Goal: Task Accomplishment & Management: Manage account settings

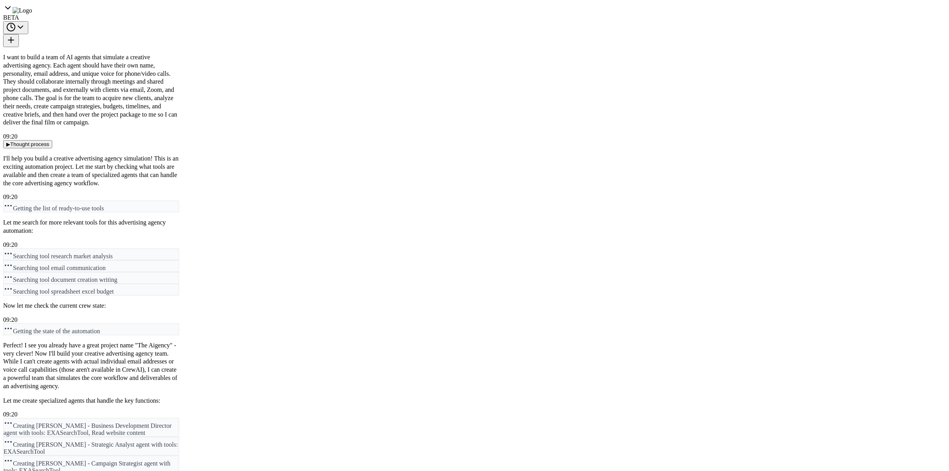
scroll to position [9550, 0]
drag, startPoint x: 9, startPoint y: 263, endPoint x: 74, endPoint y: 288, distance: 69.2
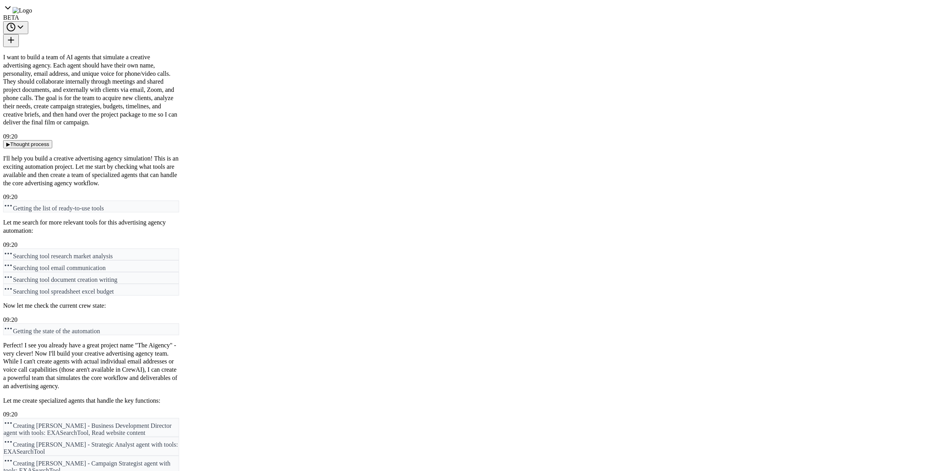
drag, startPoint x: 39, startPoint y: 197, endPoint x: 98, endPoint y: 229, distance: 67.2
drag, startPoint x: 672, startPoint y: 315, endPoint x: 368, endPoint y: 252, distance: 310.5
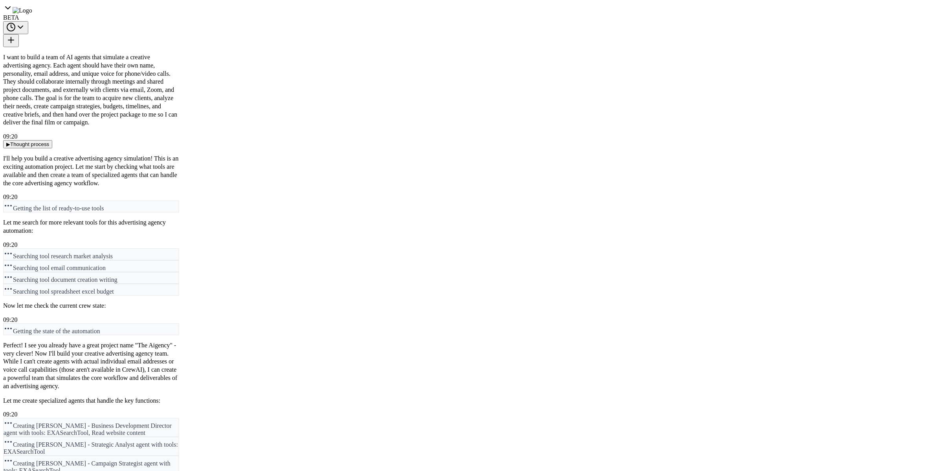
drag, startPoint x: 274, startPoint y: 394, endPoint x: 422, endPoint y: 363, distance: 151.0
drag, startPoint x: 540, startPoint y: 83, endPoint x: 550, endPoint y: 146, distance: 64.0
drag, startPoint x: 625, startPoint y: 145, endPoint x: 620, endPoint y: 150, distance: 7.5
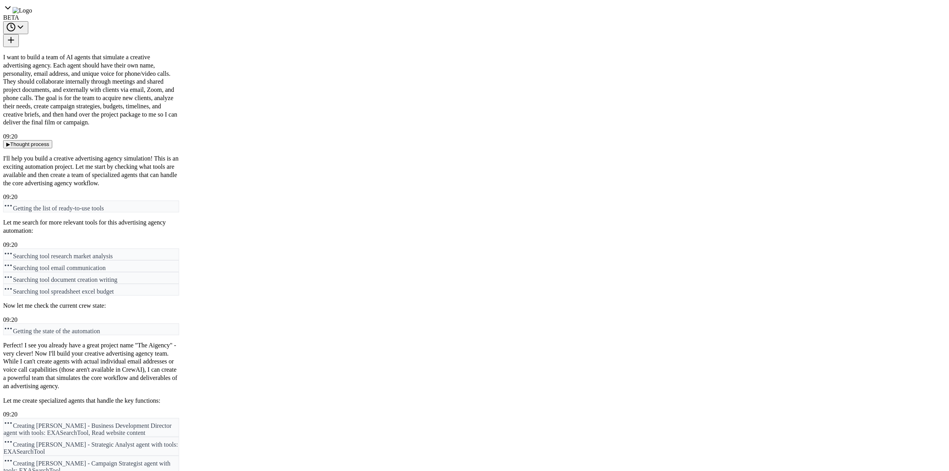
type textarea "**********"
drag, startPoint x: 38, startPoint y: 346, endPoint x: 110, endPoint y: 356, distance: 71.8
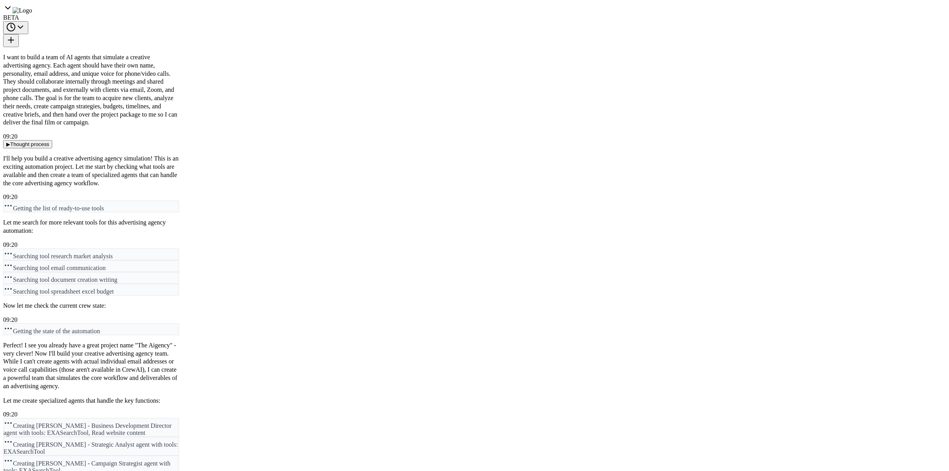
scroll to position [10352, 0]
drag, startPoint x: 81, startPoint y: 288, endPoint x: 130, endPoint y: 290, distance: 49.1
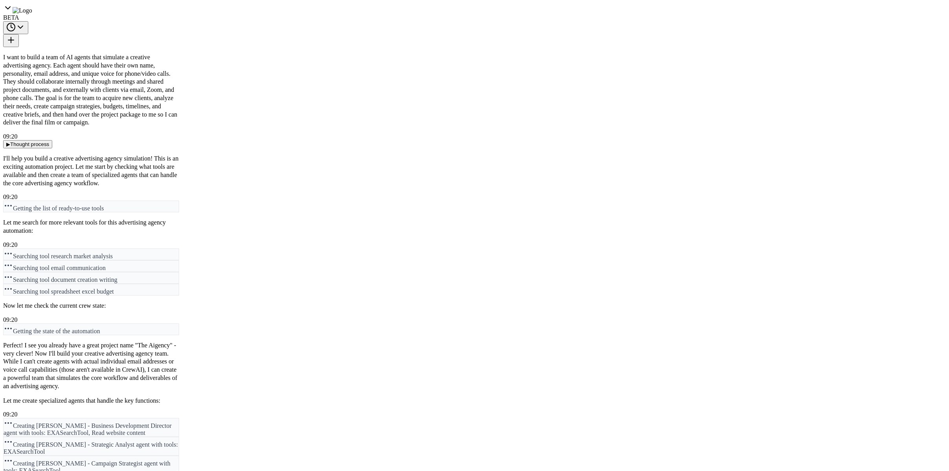
drag, startPoint x: 84, startPoint y: 287, endPoint x: 138, endPoint y: 289, distance: 53.8
drag, startPoint x: 20, startPoint y: 286, endPoint x: 115, endPoint y: 296, distance: 95.6
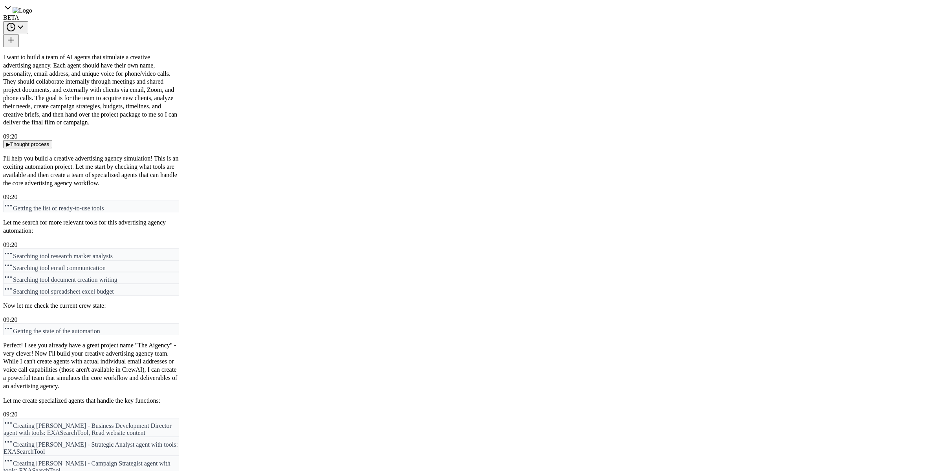
drag, startPoint x: 50, startPoint y: 223, endPoint x: 73, endPoint y: 237, distance: 26.3
drag, startPoint x: 15, startPoint y: 246, endPoint x: 89, endPoint y: 261, distance: 75.7
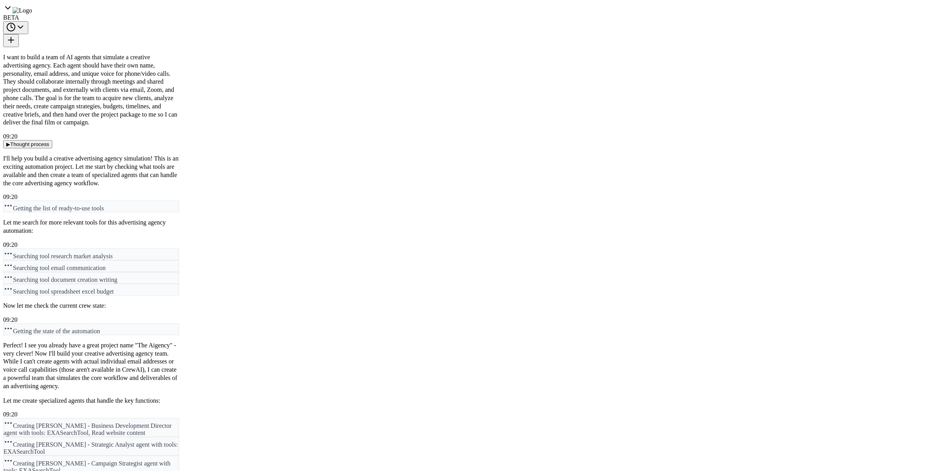
drag, startPoint x: 33, startPoint y: 289, endPoint x: 157, endPoint y: 290, distance: 123.3
drag, startPoint x: 12, startPoint y: 293, endPoint x: 83, endPoint y: 300, distance: 71.8
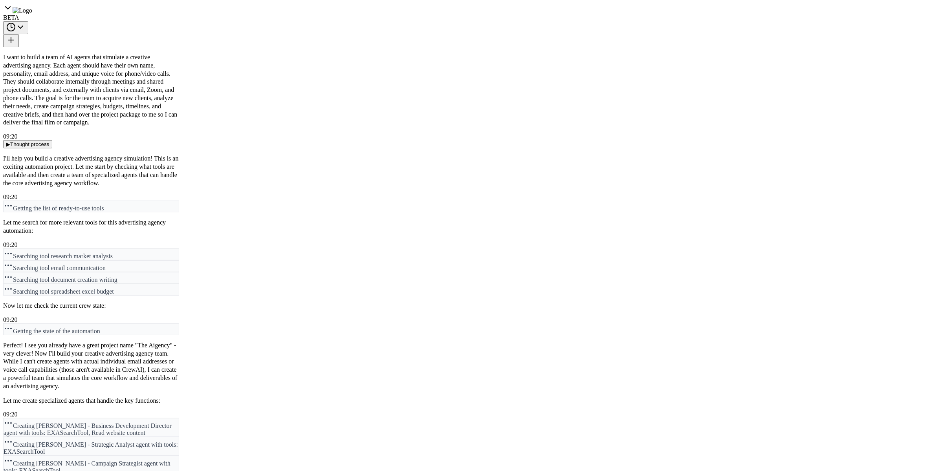
drag, startPoint x: 9, startPoint y: 309, endPoint x: 134, endPoint y: 322, distance: 126.0
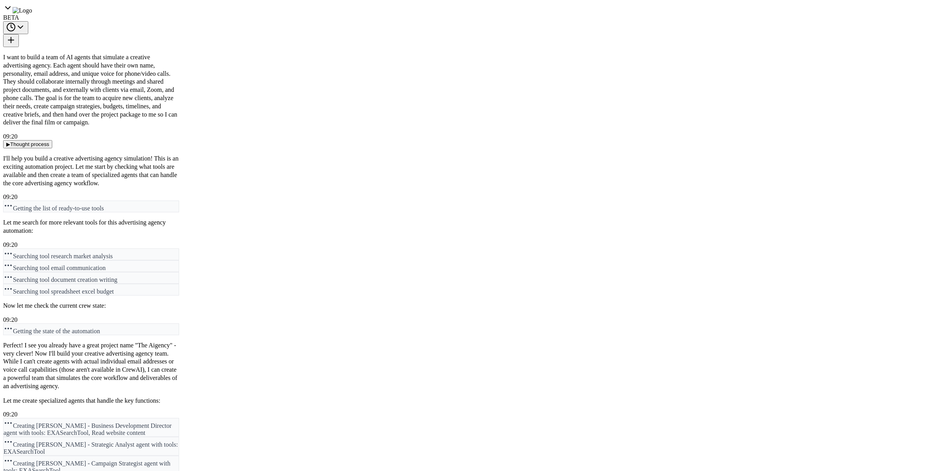
drag, startPoint x: 31, startPoint y: 312, endPoint x: 108, endPoint y: 321, distance: 77.1
click at [11, 10] on icon at bounding box center [7, 7] width 9 height 9
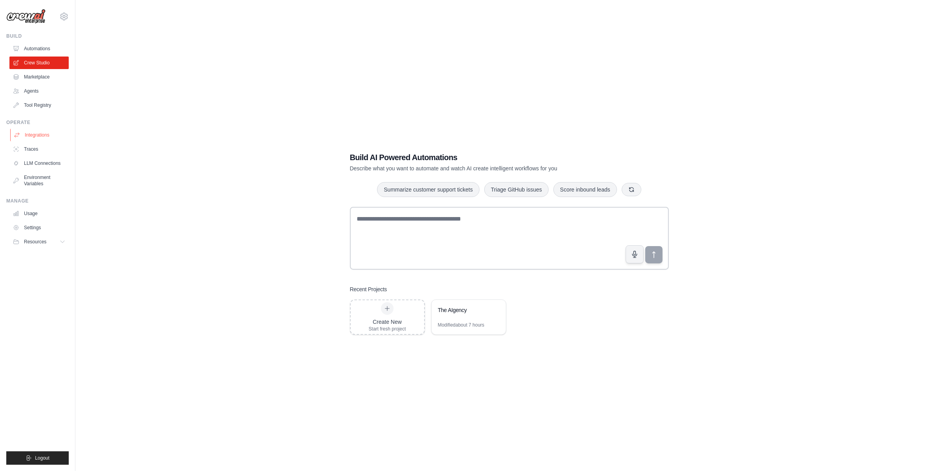
click at [32, 134] on link "Integrations" at bounding box center [39, 135] width 59 height 13
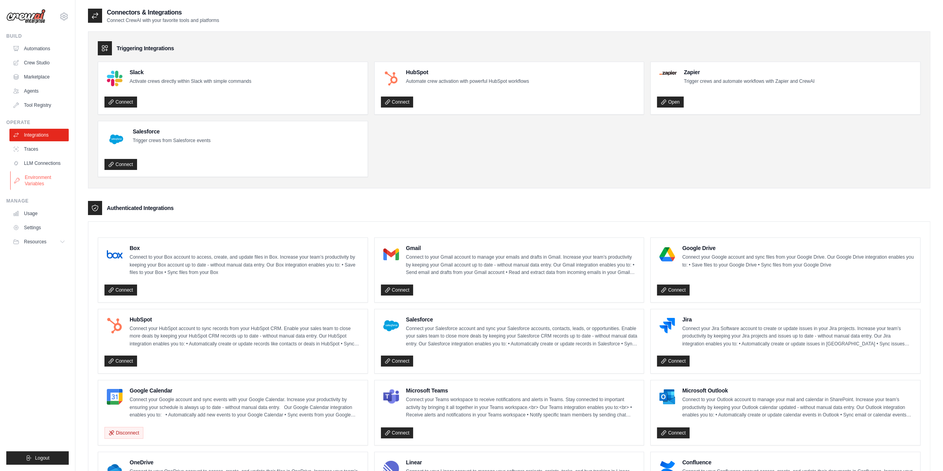
click at [30, 181] on link "Environment Variables" at bounding box center [39, 180] width 59 height 19
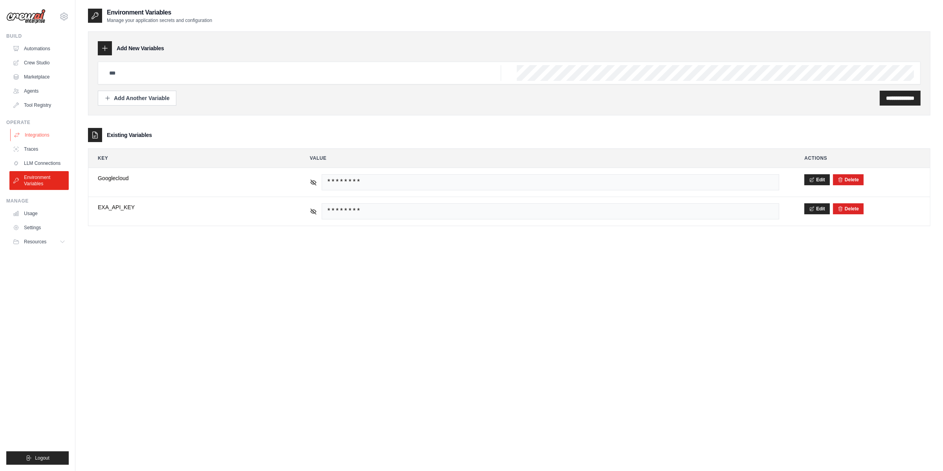
click at [27, 140] on link "Integrations" at bounding box center [39, 135] width 59 height 13
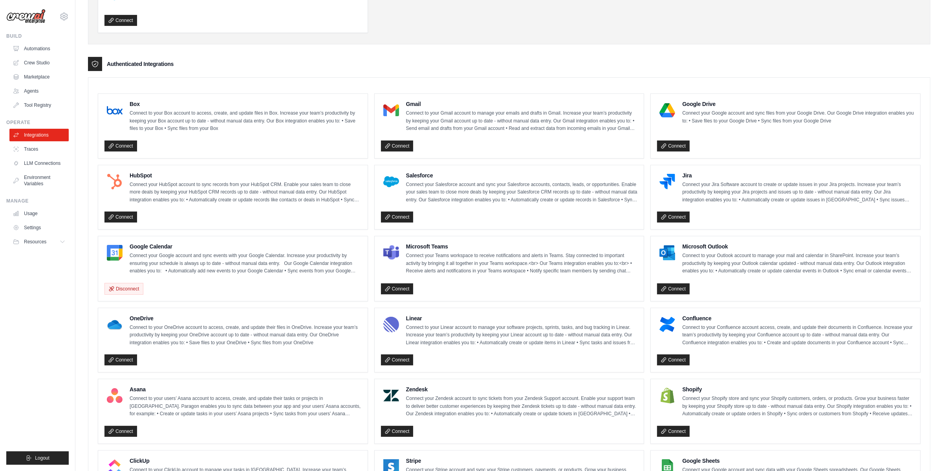
scroll to position [77, 0]
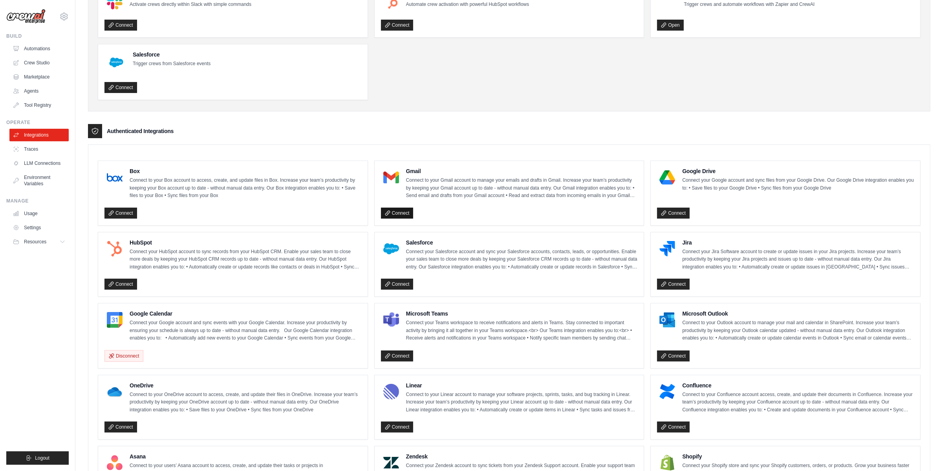
click at [404, 211] on link "Connect" at bounding box center [397, 213] width 33 height 11
drag, startPoint x: 182, startPoint y: 247, endPoint x: 329, endPoint y: 271, distance: 149.2
click at [329, 271] on div "HubSpot Connect your HubSpot account to sync records from your HubSpot CRM. Ena…" at bounding box center [232, 265] width 257 height 52
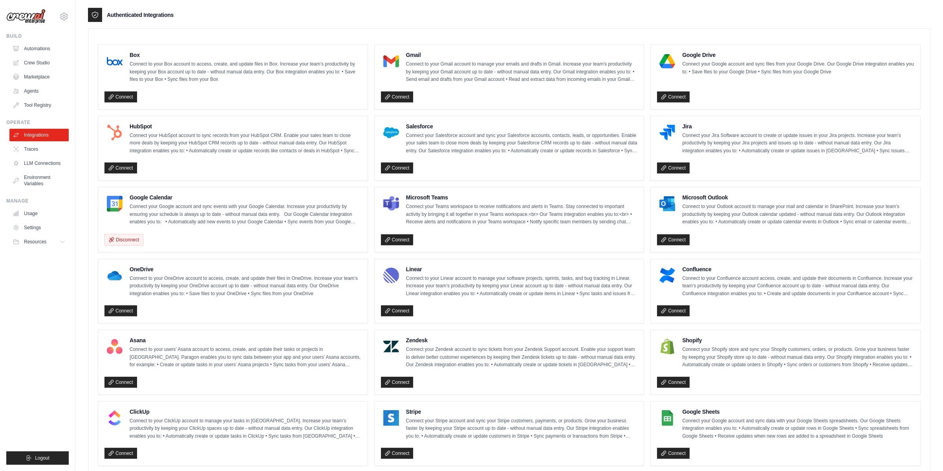
scroll to position [313, 0]
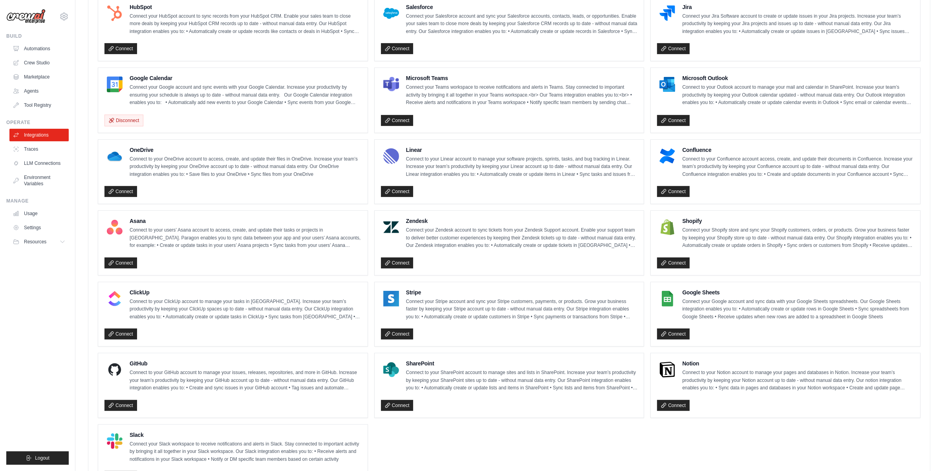
click at [178, 96] on p "Connect your Google account and sync events with your Google Calendar. Increase…" at bounding box center [246, 95] width 232 height 23
click at [112, 81] on img at bounding box center [115, 85] width 16 height 16
click at [30, 92] on link "Agents" at bounding box center [39, 91] width 59 height 13
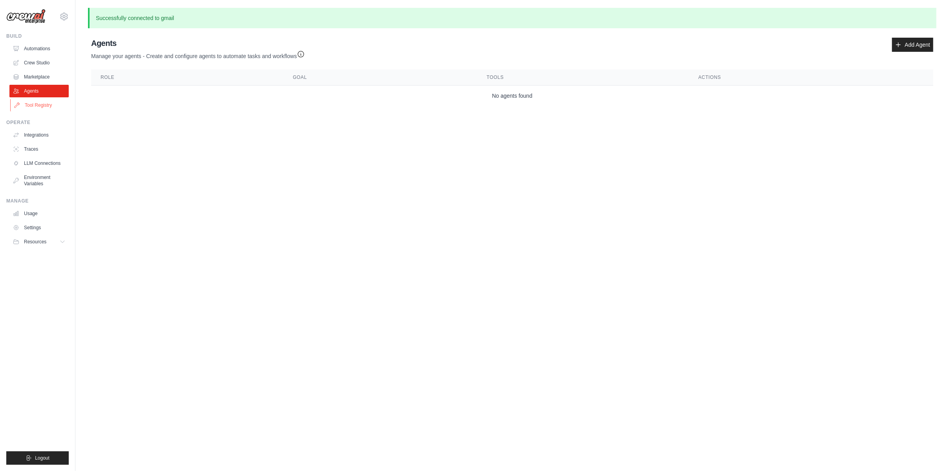
click at [37, 101] on link "Tool Registry" at bounding box center [39, 105] width 59 height 13
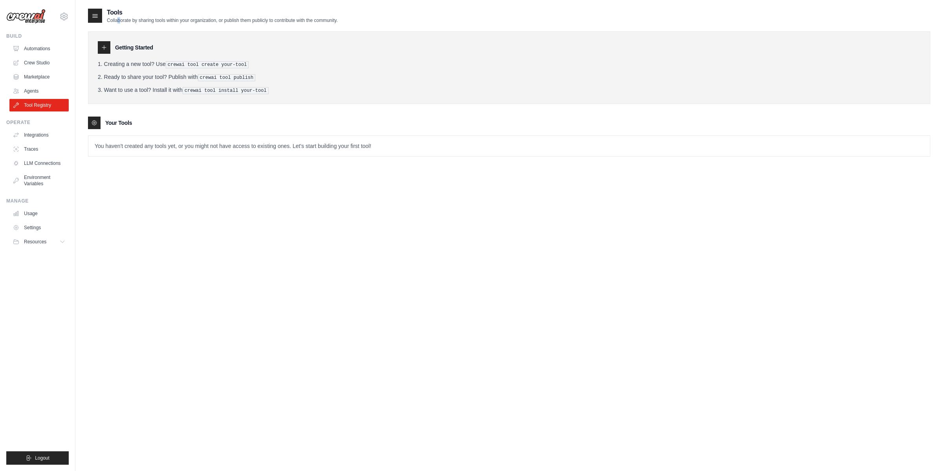
click at [112, 20] on p "Collaborate by sharing tools within your organization, or publish them publicly…" at bounding box center [222, 20] width 231 height 6
click at [94, 17] on icon at bounding box center [95, 16] width 8 height 8
click at [100, 17] on div at bounding box center [95, 16] width 14 height 14
click at [120, 139] on p "You haven't created any tools yet, or you might not have access to existing one…" at bounding box center [509, 146] width 842 height 20
click at [53, 242] on button "Resources" at bounding box center [39, 242] width 59 height 13
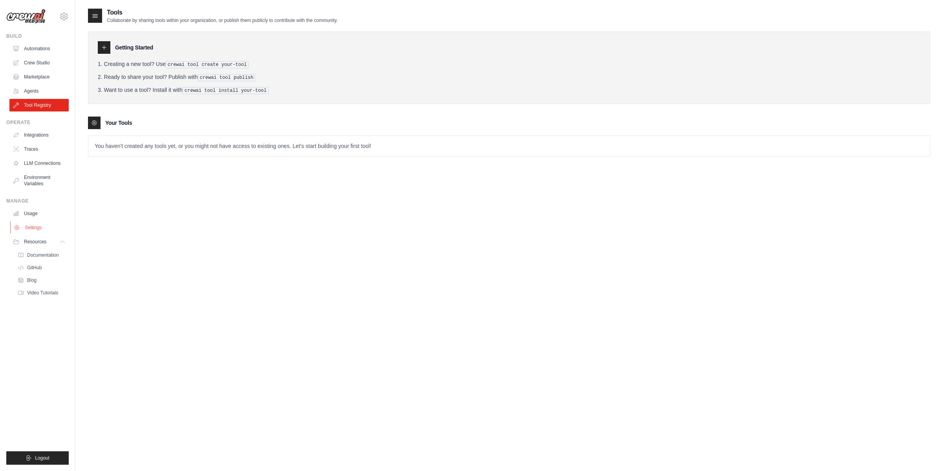
click at [29, 229] on link "Settings" at bounding box center [39, 228] width 59 height 13
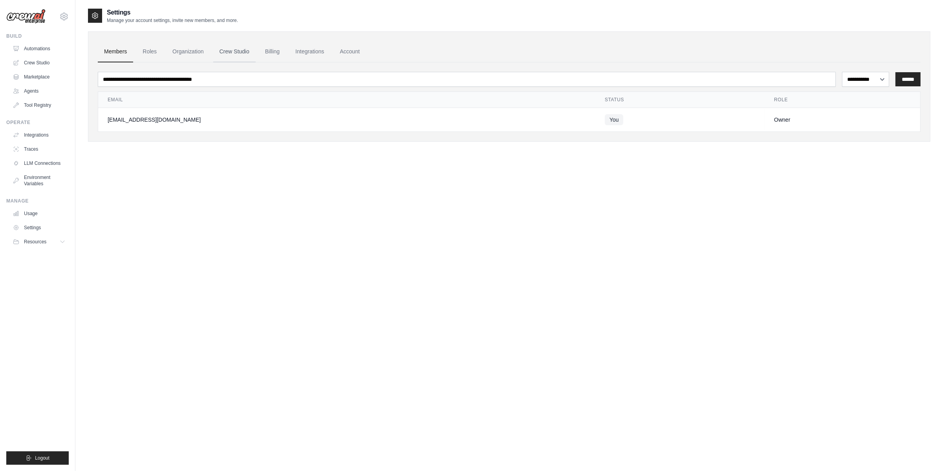
click at [235, 51] on link "Crew Studio" at bounding box center [234, 51] width 42 height 21
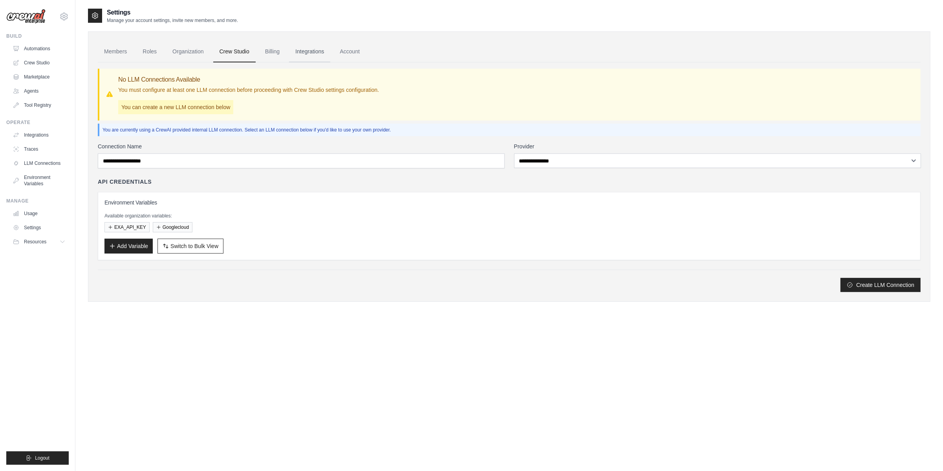
click at [307, 53] on link "Integrations" at bounding box center [309, 51] width 41 height 21
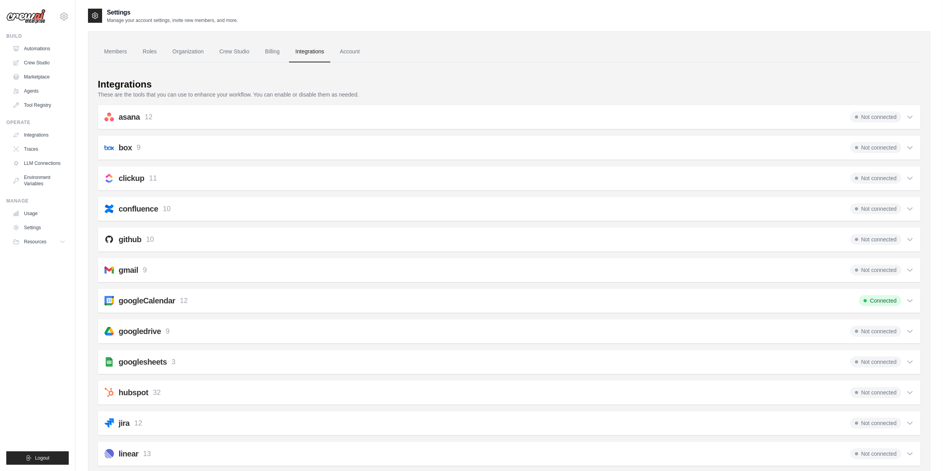
click at [909, 265] on div "Not connected" at bounding box center [882, 270] width 64 height 11
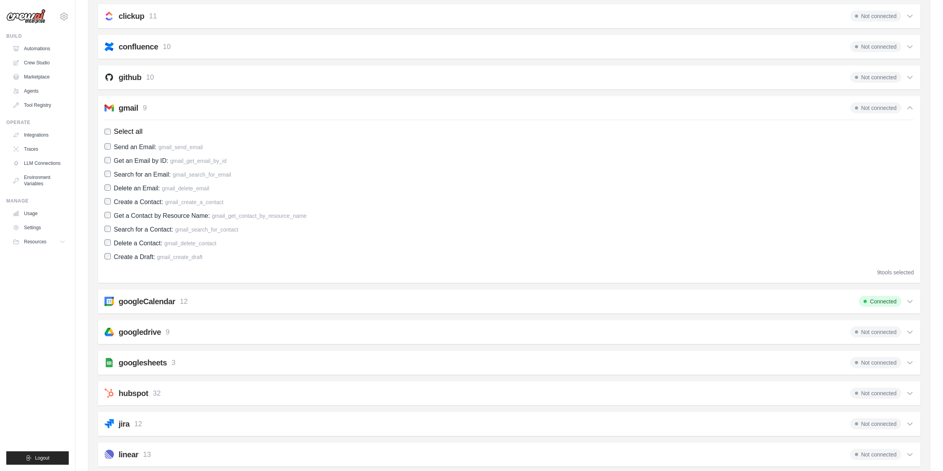
scroll to position [118, 0]
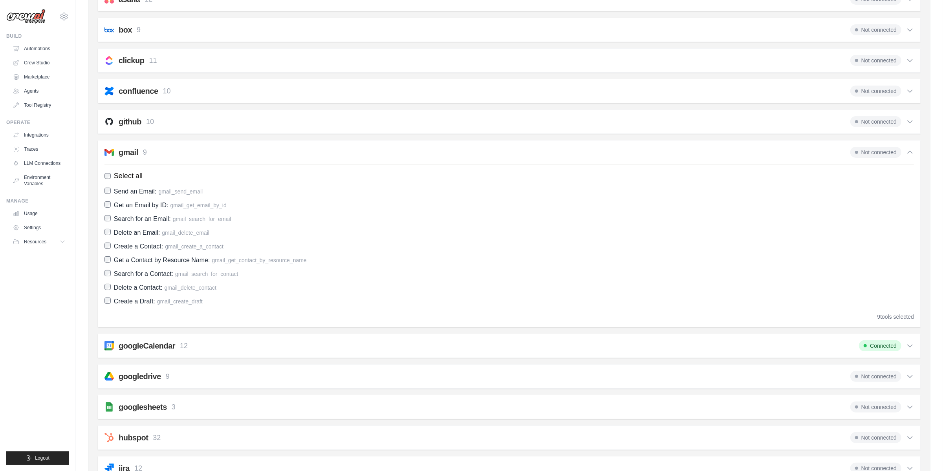
click at [885, 341] on span "Connected" at bounding box center [880, 346] width 42 height 11
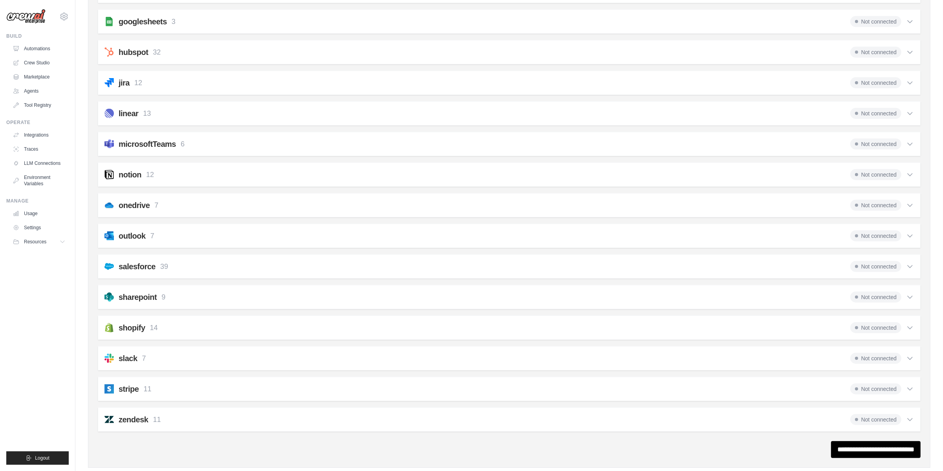
scroll to position [521, 0]
